Goal: Transaction & Acquisition: Obtain resource

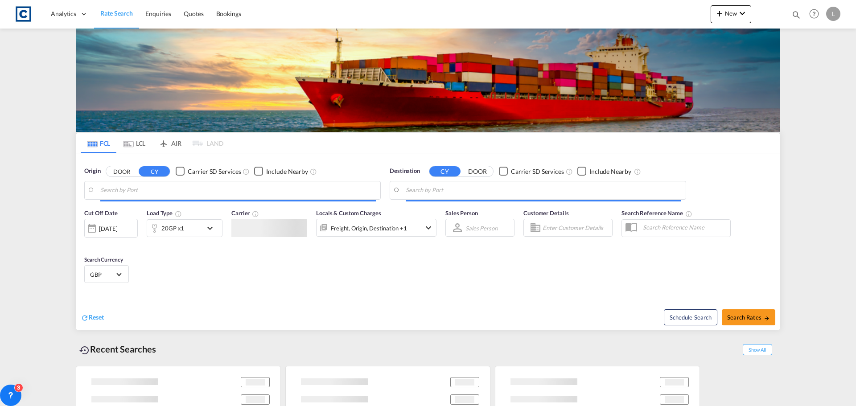
type input "GB-NG10, Erewash"
type input "Mombasa, KEMBA"
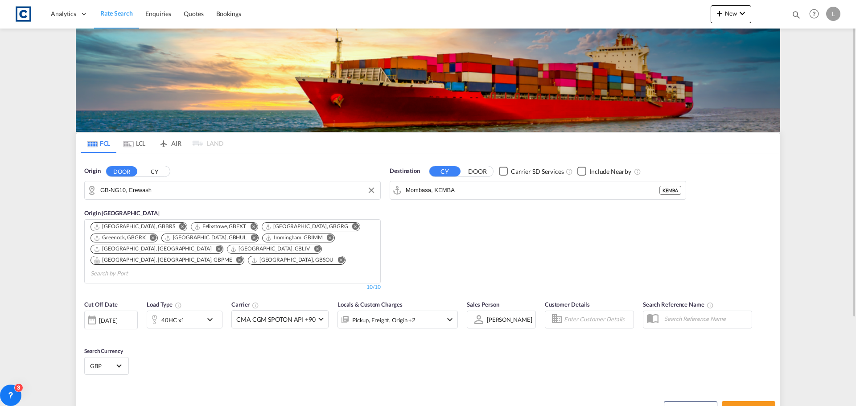
click at [163, 192] on input "GB-NG10, Erewash" at bounding box center [238, 190] width 276 height 13
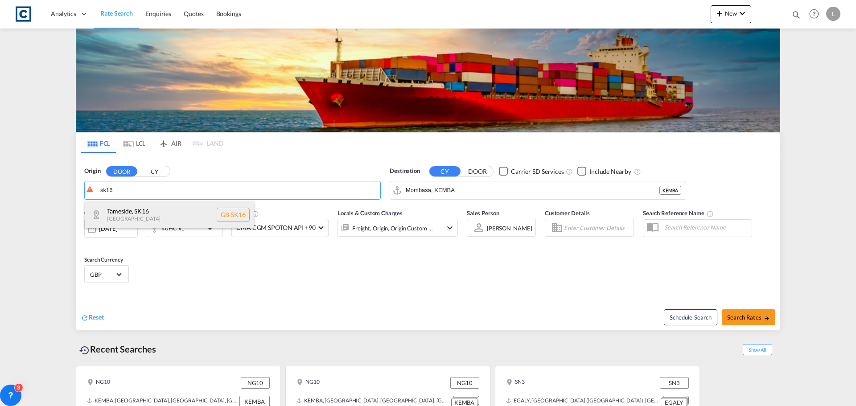
click at [149, 209] on div "Tameside , SK16 United Kingdom GB-SK16" at bounding box center [169, 215] width 169 height 27
type input "GB-SK16, Tameside"
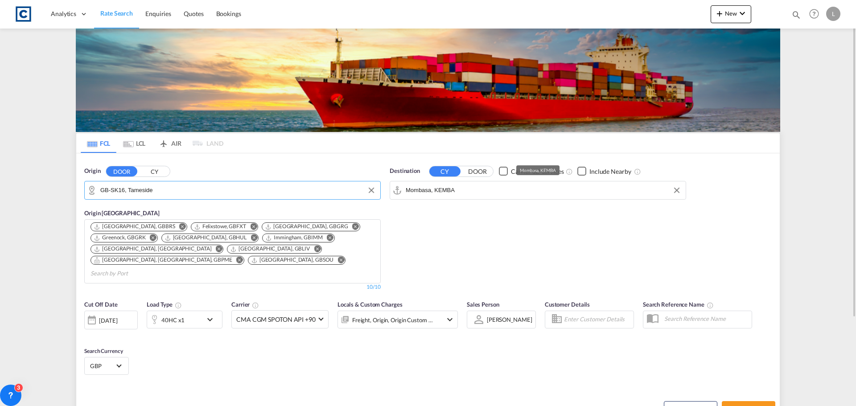
click at [484, 191] on input "Mombasa, KEMBA" at bounding box center [544, 190] width 276 height 13
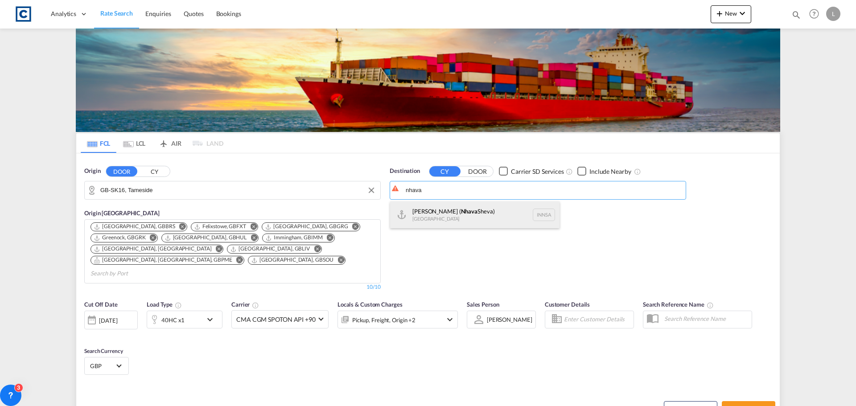
click at [471, 204] on div "Jawaharlal Nehru ( Nhava Sheva) India INNSA" at bounding box center [474, 215] width 169 height 27
type input "Jawaharlal Nehru (Nhava Sheva), INNSA"
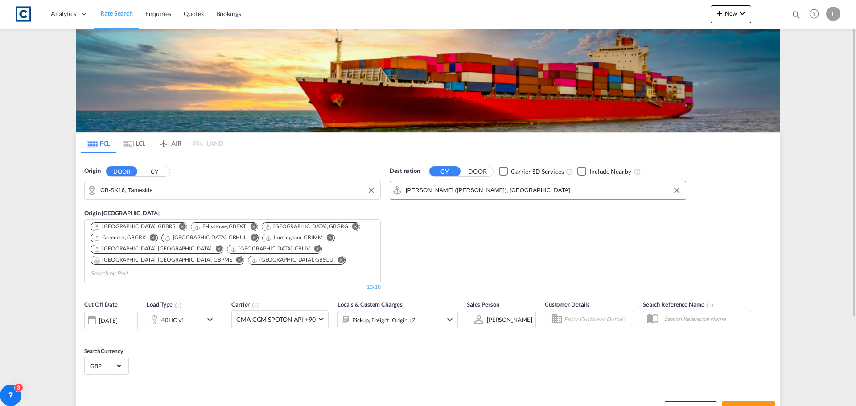
click at [190, 311] on div "40HC x1" at bounding box center [174, 320] width 55 height 18
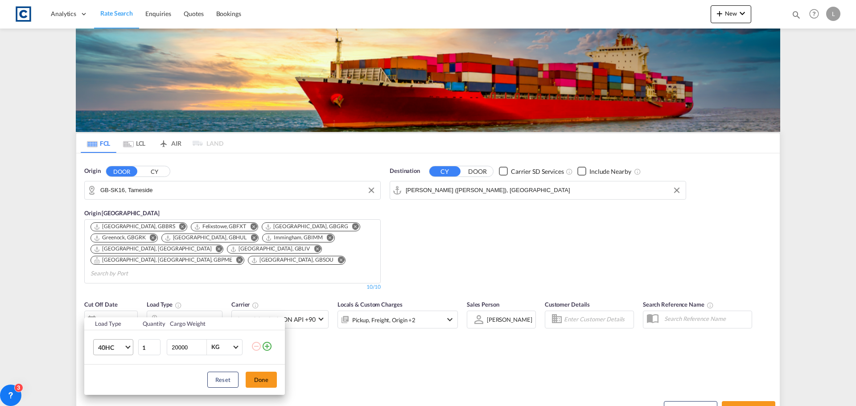
click at [107, 348] on span "40HC" at bounding box center [111, 347] width 26 height 9
click at [103, 296] on div "20GP" at bounding box center [106, 298] width 16 height 9
click at [263, 375] on button "Done" at bounding box center [261, 380] width 31 height 16
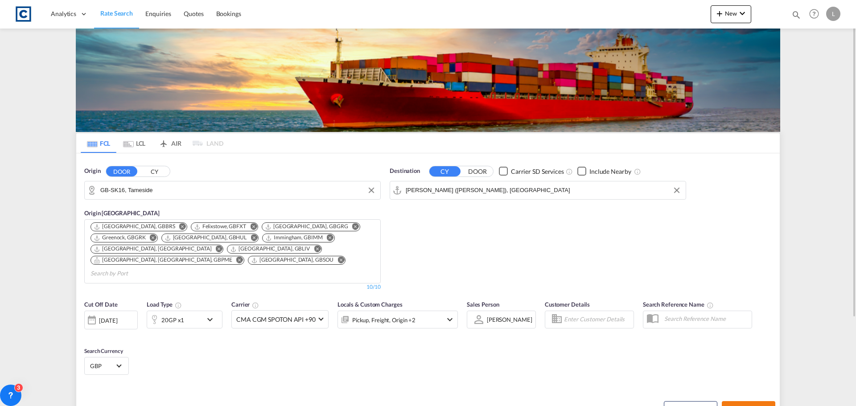
click at [742, 406] on span "Search Rates" at bounding box center [748, 409] width 43 height 7
type input "SK16 to INNSA / 21 Aug 2025"
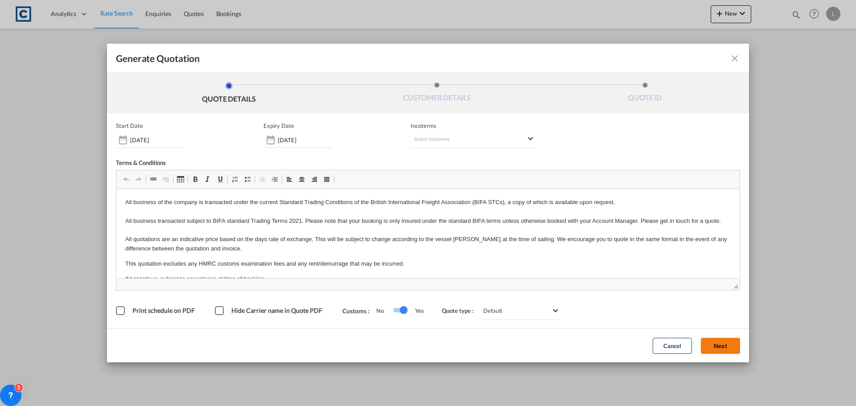
click at [716, 345] on button "Next" at bounding box center [720, 346] width 39 height 16
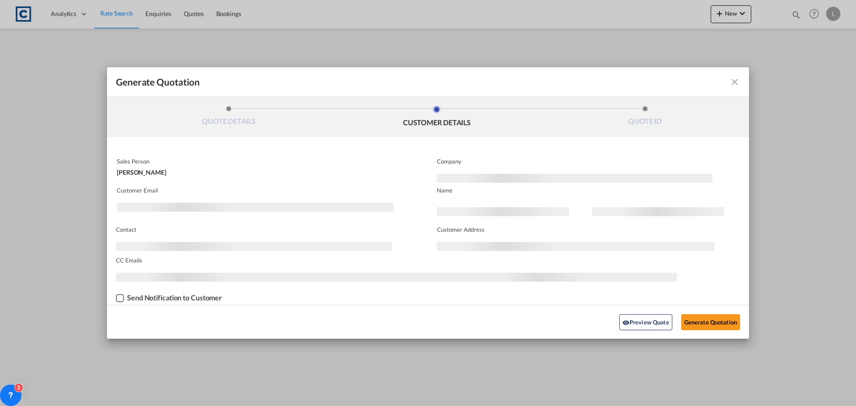
click at [141, 201] on md-input-container "Customer Email" at bounding box center [264, 199] width 296 height 27
click at [737, 81] on md-icon "icon-close fg-AAA8AD cursor m-0" at bounding box center [735, 82] width 11 height 11
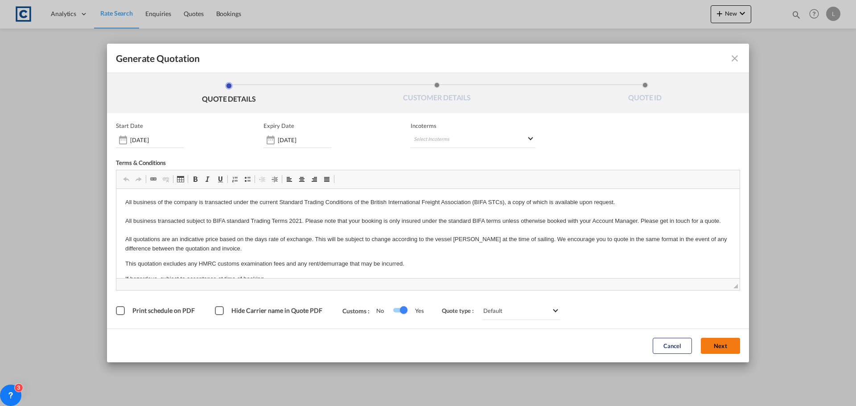
click at [720, 343] on button "Next" at bounding box center [720, 346] width 39 height 16
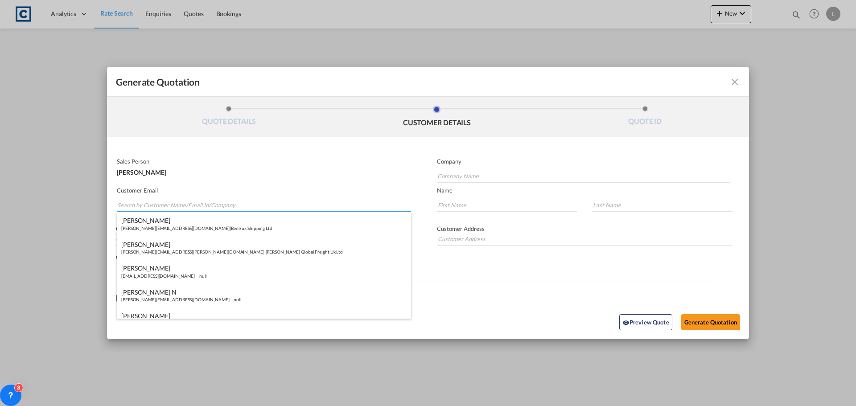
paste input "Sales <sales@ktluk.com>"
drag, startPoint x: 134, startPoint y: 205, endPoint x: 137, endPoint y: 193, distance: 12.6
click at [135, 204] on input "Sales <sales@ktluk.com>" at bounding box center [264, 204] width 294 height 13
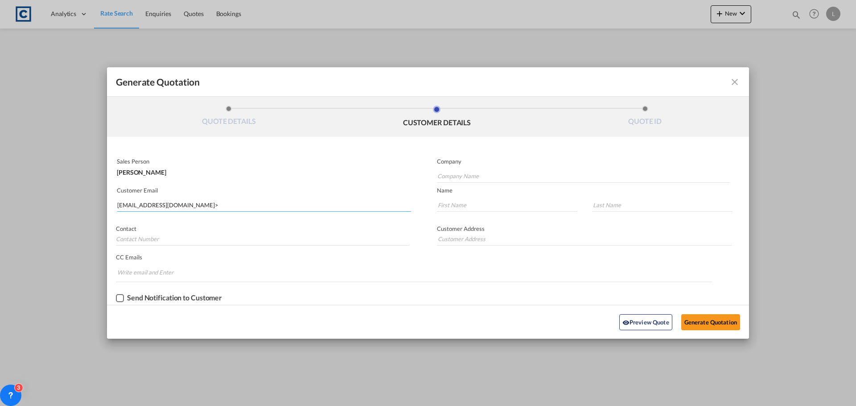
click at [182, 206] on input "sales@ktluk.com>" at bounding box center [264, 204] width 294 height 13
type input "sales@ktluk.com"
click at [180, 210] on input "sales@ktluk.com" at bounding box center [264, 204] width 294 height 13
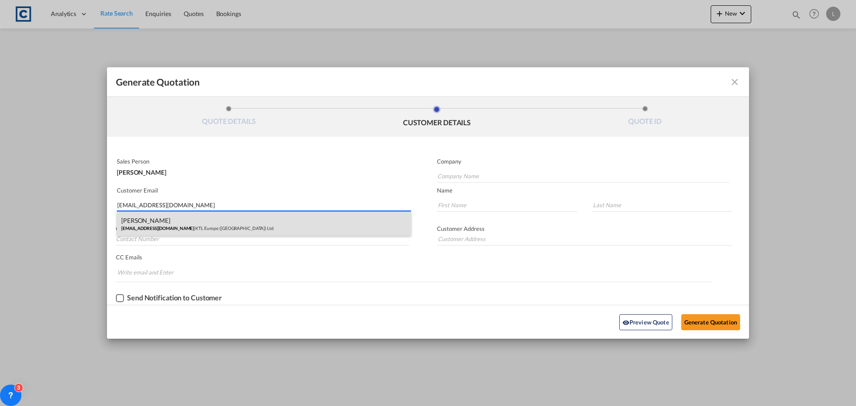
click at [155, 225] on div "Myles Daly sales@ktluk.com | KTL Europe (UK) Ltd" at bounding box center [264, 224] width 294 height 24
type input "KTL Europe (UK) Ltd"
type input "Myles"
type input "Daly"
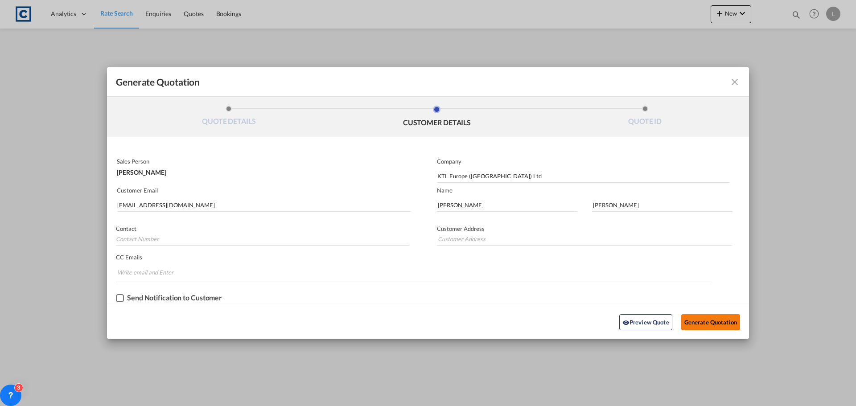
click at [711, 320] on button "Generate Quotation" at bounding box center [711, 322] width 59 height 16
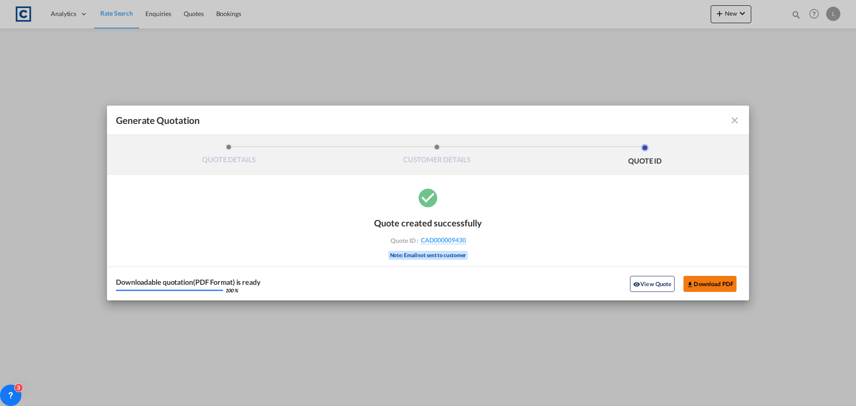
click at [703, 284] on button "Download PDF" at bounding box center [710, 284] width 53 height 16
click at [735, 117] on md-icon "icon-close fg-AAA8AD cursor m-0" at bounding box center [735, 120] width 11 height 11
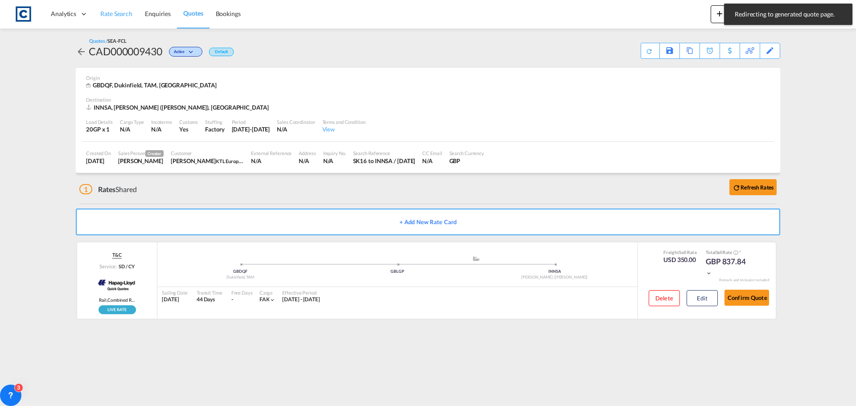
drag, startPoint x: 107, startPoint y: 8, endPoint x: 112, endPoint y: 10, distance: 5.8
click at [107, 8] on link "Rate Search" at bounding box center [116, 14] width 45 height 29
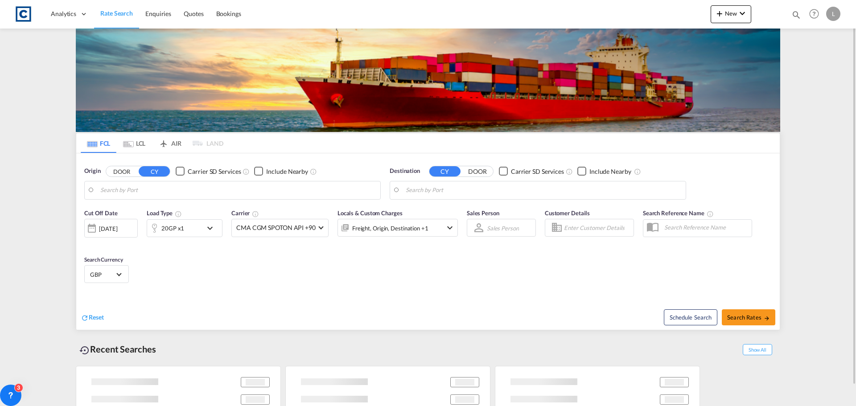
type input "GB-SK16, Tameside"
type input "Jawaharlal Nehru (Nhava Sheva), INNSA"
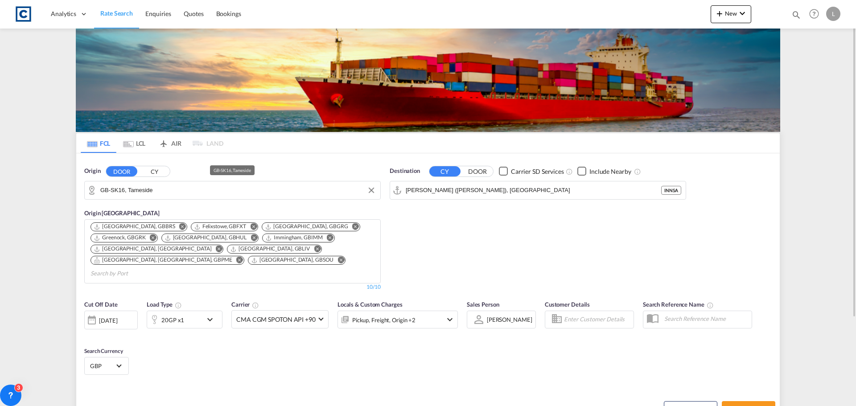
click at [168, 193] on input "GB-SK16, Tameside" at bounding box center [238, 190] width 276 height 13
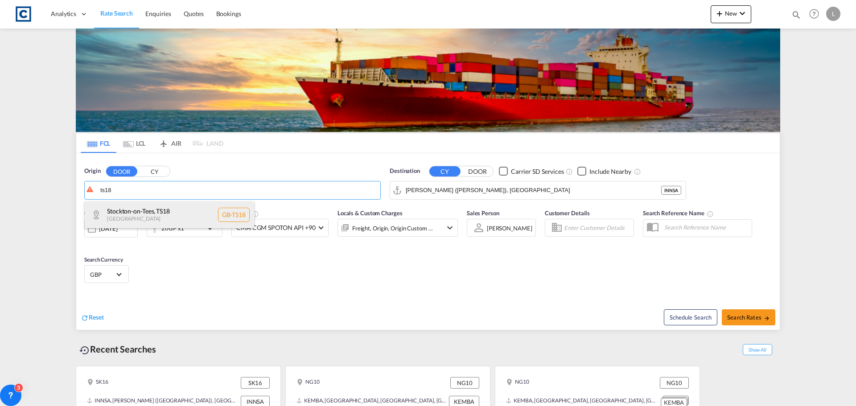
click at [153, 216] on div "Stockton-on-Tees , TS18 United Kingdom GB-TS18" at bounding box center [169, 215] width 169 height 27
type input "GB-TS18, Stockton-on-Tees"
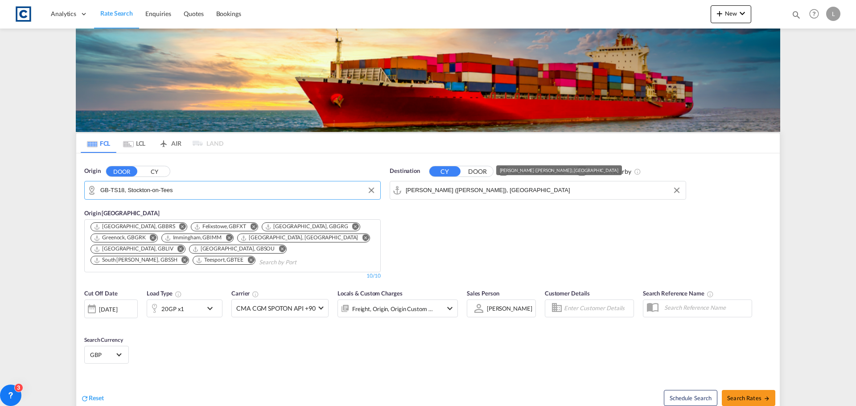
click at [517, 193] on input "Jawaharlal Nehru (Nhava Sheva), INNSA" at bounding box center [544, 190] width 276 height 13
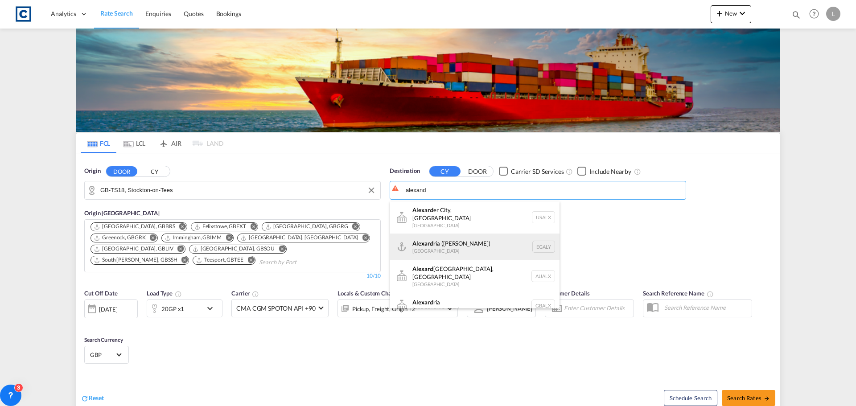
click at [442, 242] on div "Alexand ria (El Iskandariya) Egypt EGALY" at bounding box center [474, 247] width 169 height 27
type input "Alexandria (El Iskandariya), EGALY"
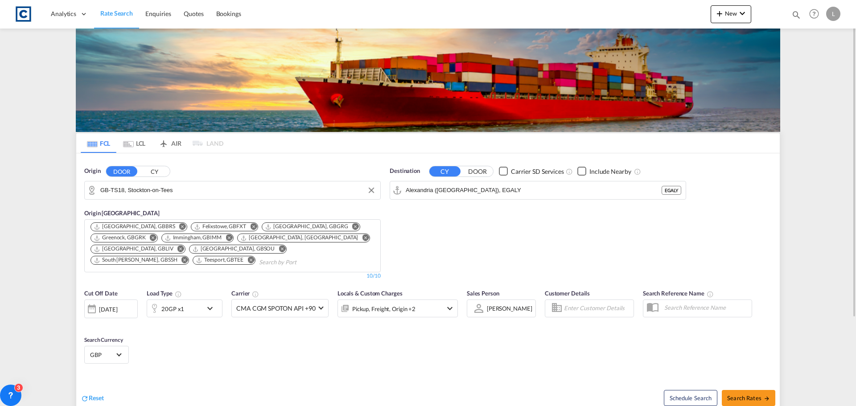
click at [580, 175] on div "Checkbox No Ink" at bounding box center [582, 171] width 9 height 9
click at [742, 393] on button "Search Rates" at bounding box center [749, 398] width 54 height 16
type input "TS18 to EGALY / 21 Aug 2025"
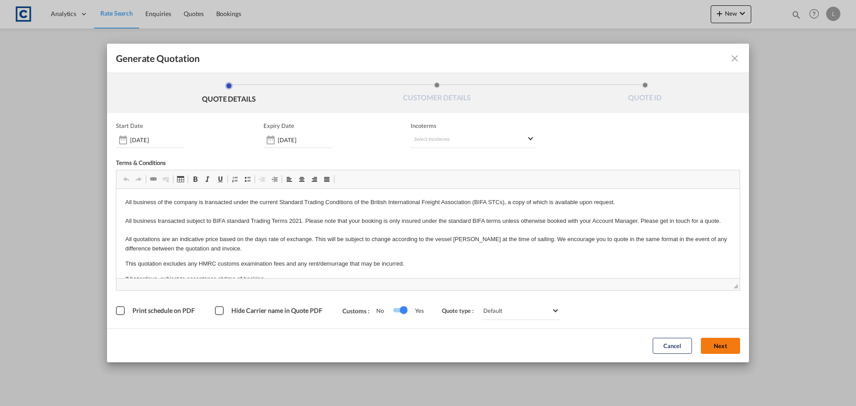
click at [720, 348] on button "Next" at bounding box center [720, 346] width 39 height 16
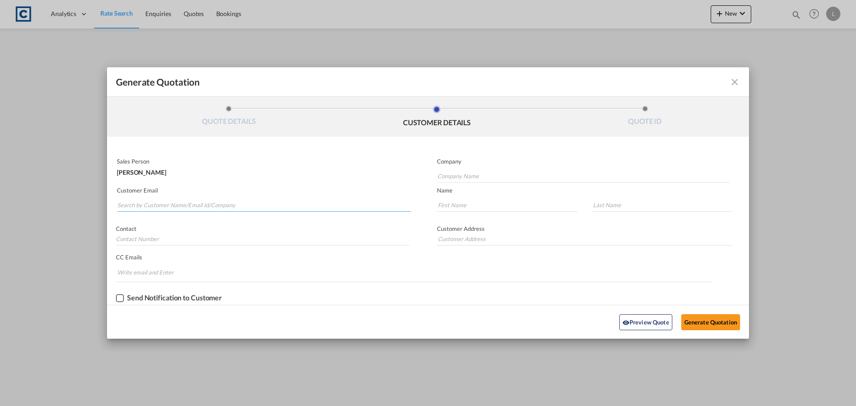
click at [120, 204] on input "Search by Customer Name/Email Id/Company" at bounding box center [264, 204] width 294 height 13
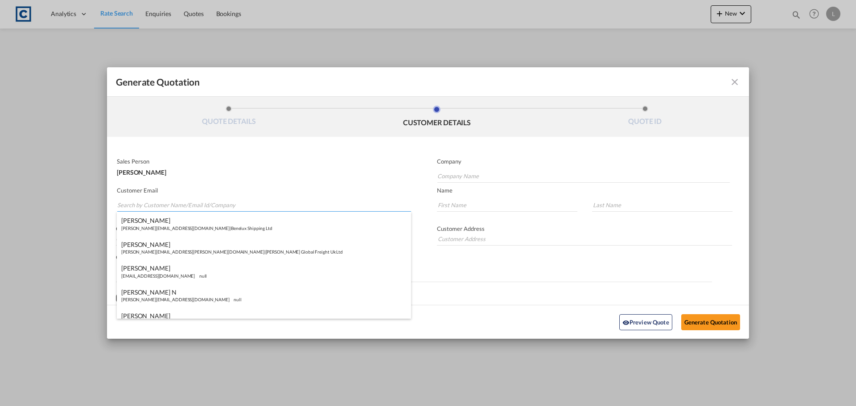
paste input "[PERSON_NAME] ([GEOGRAPHIC_DATA]) <[PERSON_NAME][EMAIL_ADDRESS][PERSON_NAME][DO…"
drag, startPoint x: 173, startPoint y: 205, endPoint x: 178, endPoint y: 185, distance: 20.9
click at [175, 202] on input "[PERSON_NAME] ([GEOGRAPHIC_DATA]) <[PERSON_NAME][EMAIL_ADDRESS][PERSON_NAME][DO…" at bounding box center [264, 204] width 294 height 13
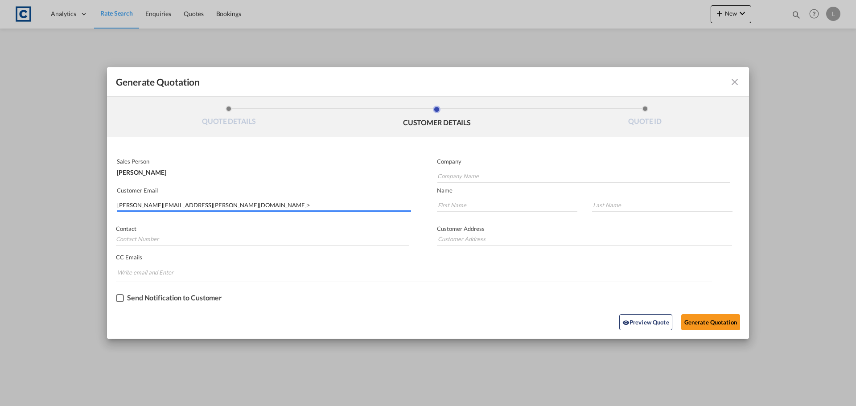
click at [243, 204] on input "[PERSON_NAME][EMAIL_ADDRESS][PERSON_NAME][DOMAIN_NAME]>" at bounding box center [264, 204] width 294 height 13
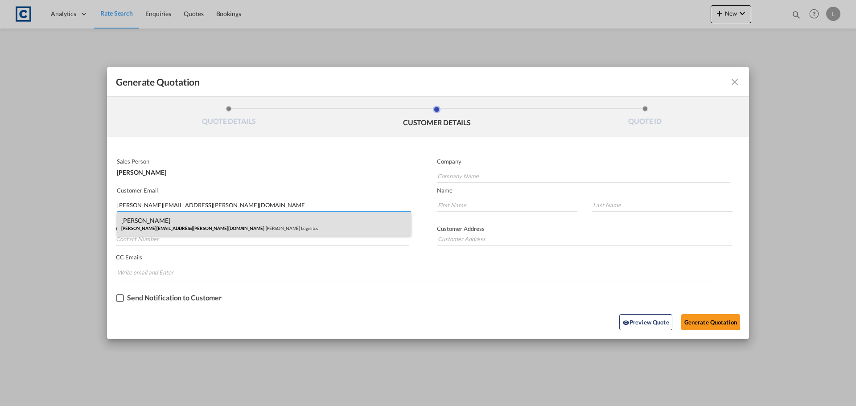
type input "[PERSON_NAME][EMAIL_ADDRESS][PERSON_NAME][DOMAIN_NAME]"
click at [149, 229] on div "[PERSON_NAME] [PERSON_NAME][EMAIL_ADDRESS][PERSON_NAME][DOMAIN_NAME] | [PERSON_…" at bounding box center [264, 224] width 294 height 24
type input "[PERSON_NAME] Logisitcs"
type input "[PERSON_NAME]"
type input "Locarno"
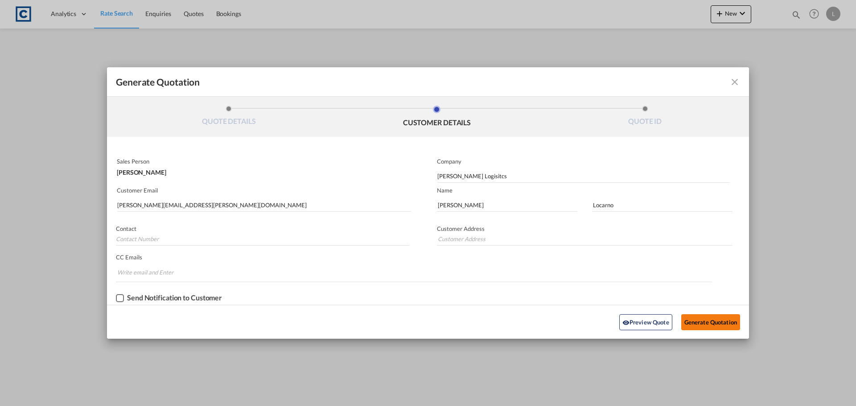
click at [701, 319] on button "Generate Quotation" at bounding box center [711, 322] width 59 height 16
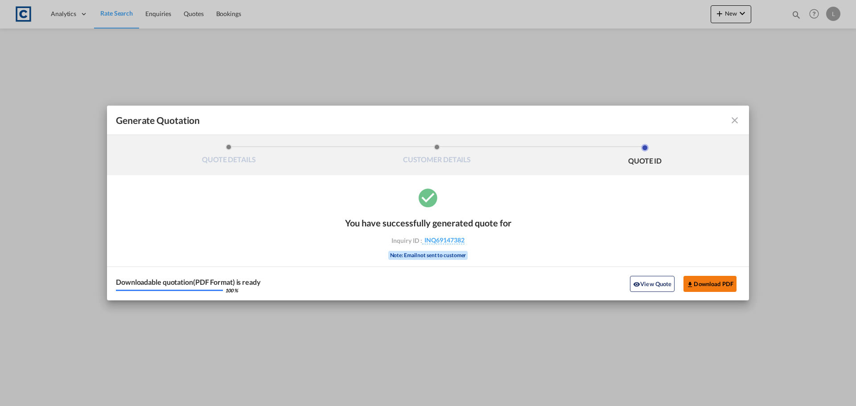
click at [705, 282] on button "Download PDF" at bounding box center [710, 284] width 53 height 16
